Goal: Book appointment/travel/reservation

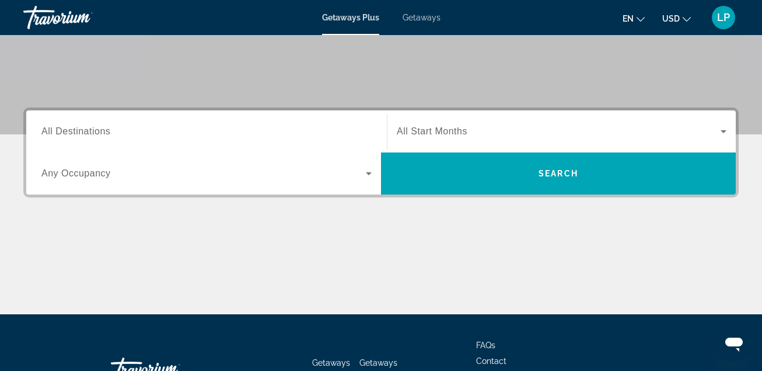
scroll to position [234, 0]
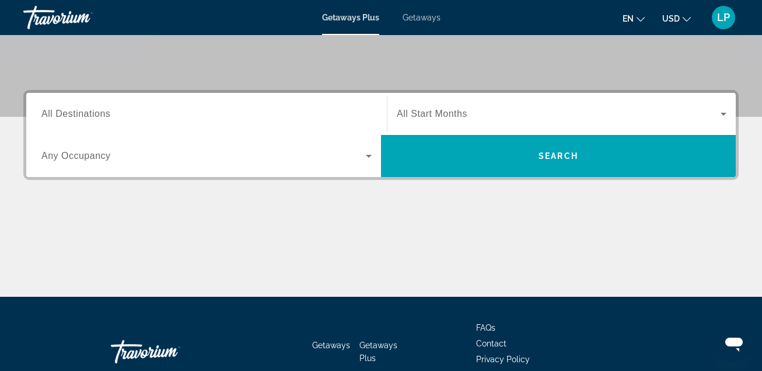
click at [447, 111] on span "All Start Months" at bounding box center [432, 114] width 71 height 10
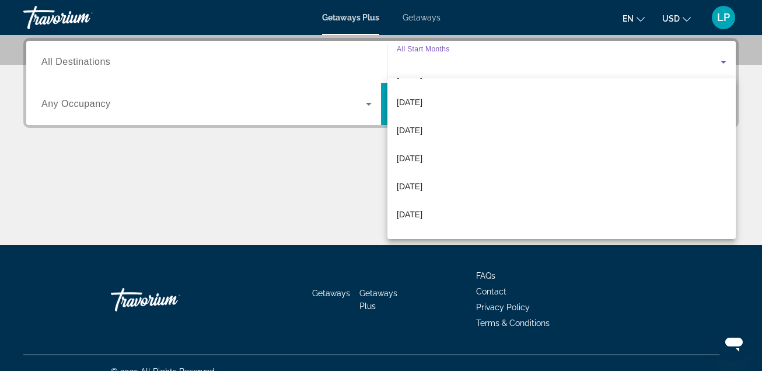
scroll to position [175, 0]
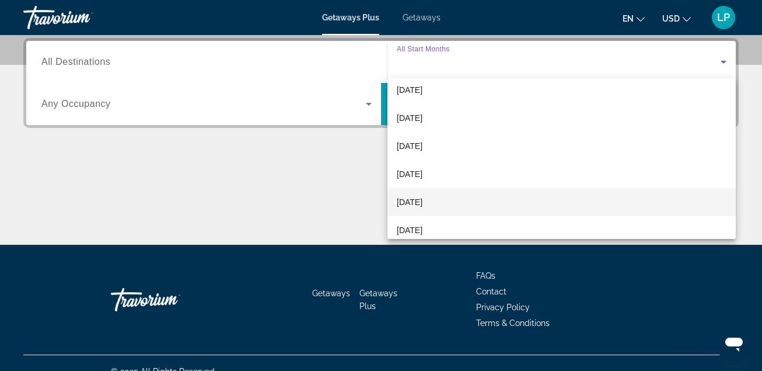
click at [423, 202] on span "[DATE]" at bounding box center [410, 202] width 26 height 14
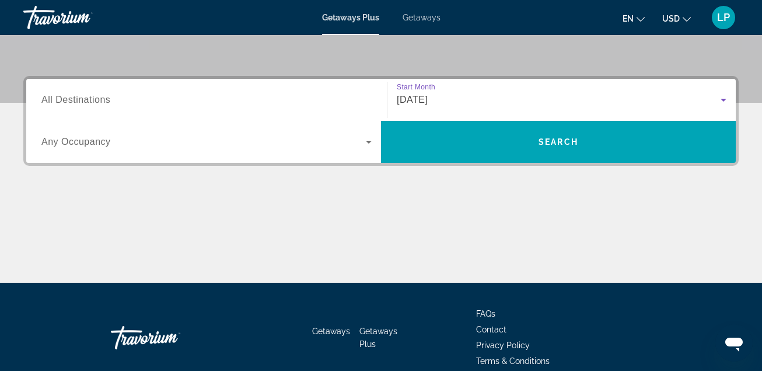
scroll to position [227, 0]
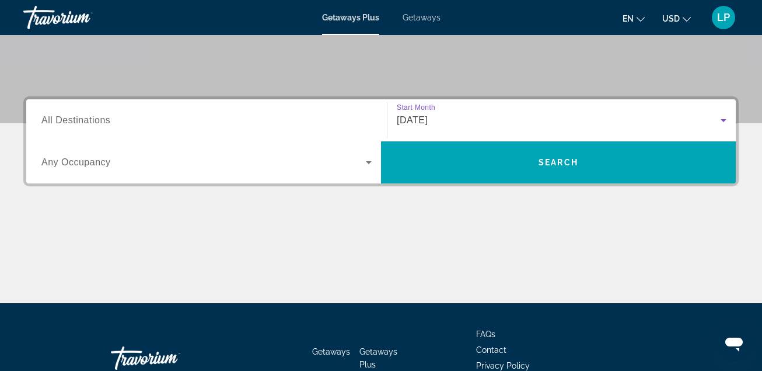
click at [92, 120] on span "All Destinations" at bounding box center [75, 120] width 69 height 10
click at [92, 120] on input "Destination All Destinations" at bounding box center [206, 121] width 330 height 14
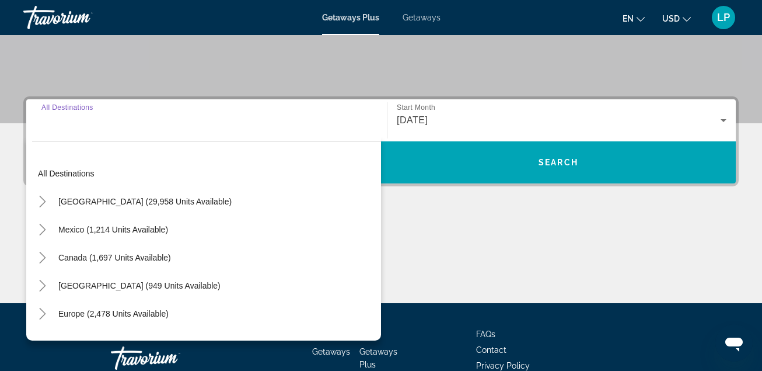
scroll to position [285, 0]
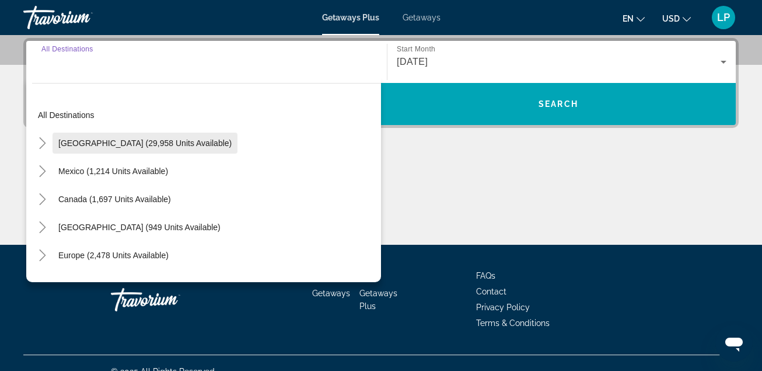
click at [145, 141] on span "[GEOGRAPHIC_DATA] (29,958 units available)" at bounding box center [144, 142] width 173 height 9
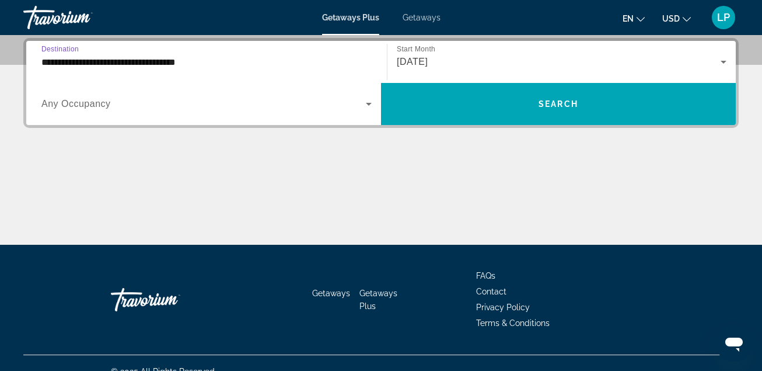
click at [175, 62] on input "**********" at bounding box center [206, 62] width 330 height 14
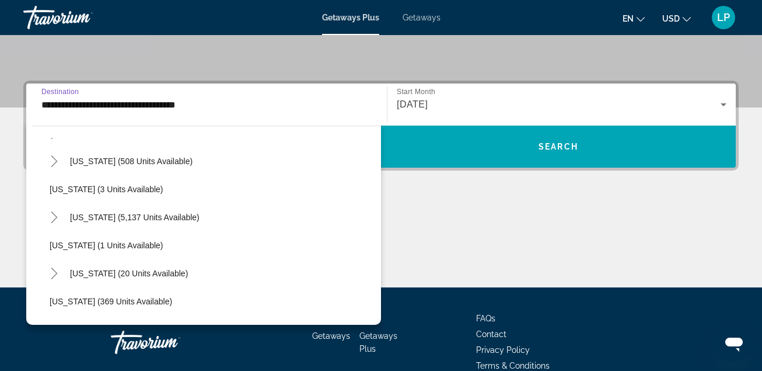
scroll to position [117, 0]
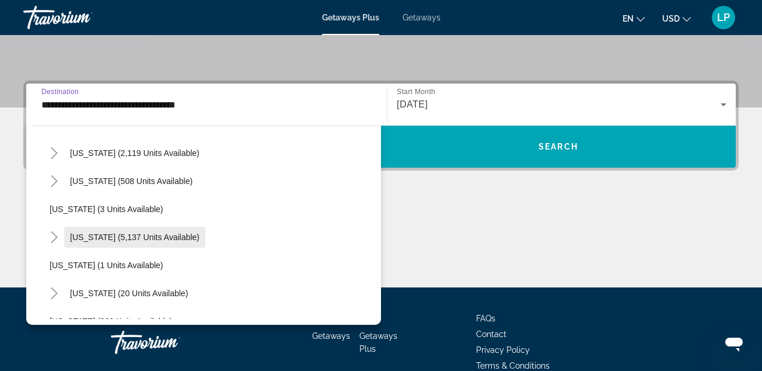
click at [143, 235] on span "[US_STATE] (5,137 units available)" at bounding box center [135, 236] width 130 height 9
type input "**********"
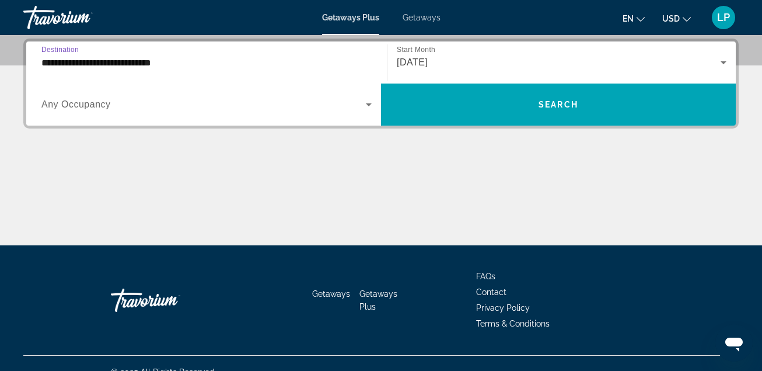
scroll to position [285, 0]
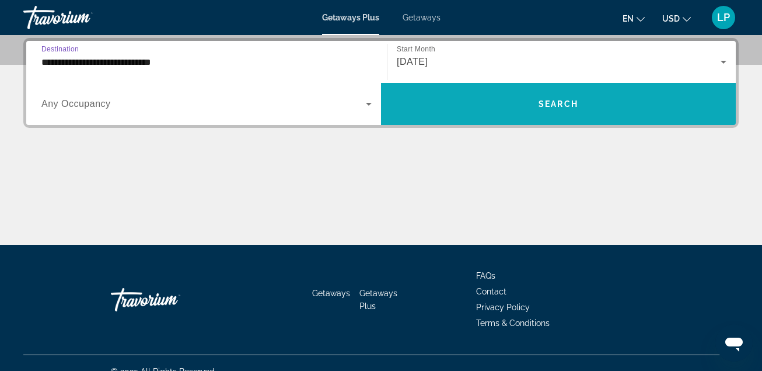
click at [568, 106] on span "Search" at bounding box center [559, 103] width 40 height 9
